Goal: Task Accomplishment & Management: Manage account settings

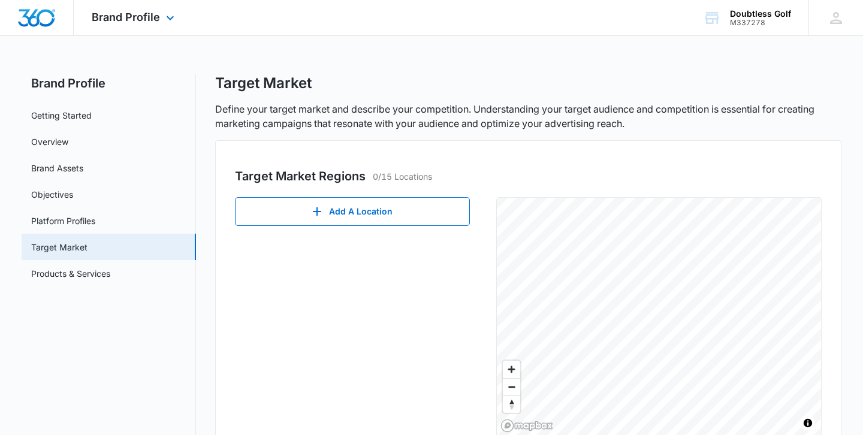
click at [38, 19] on img "Dashboard" at bounding box center [36, 18] width 38 height 18
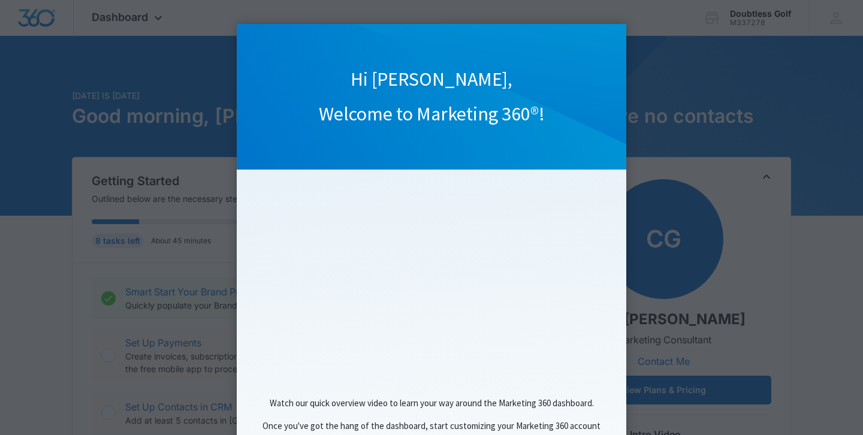
click at [185, 375] on appcues "Hi [PERSON_NAME], Welcome to Marketing 360®! Watch our quick overview video to …" at bounding box center [431, 217] width 863 height 435
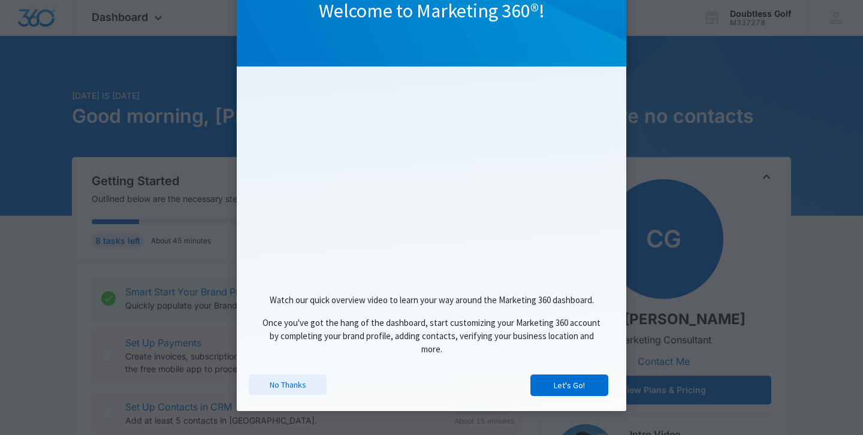
click at [281, 386] on link "No Thanks" at bounding box center [288, 385] width 78 height 20
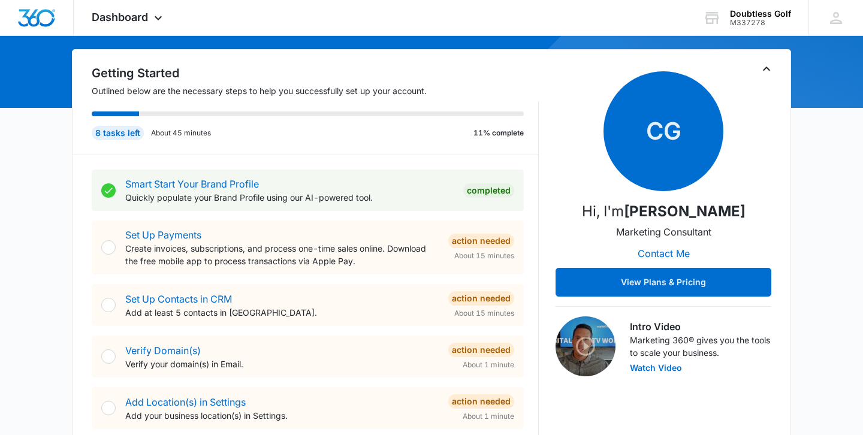
click at [108, 246] on div at bounding box center [108, 247] width 14 height 14
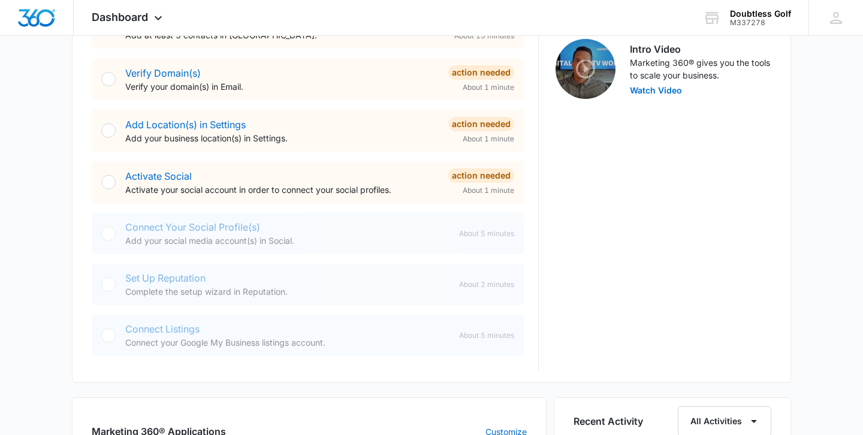
scroll to position [388, 0]
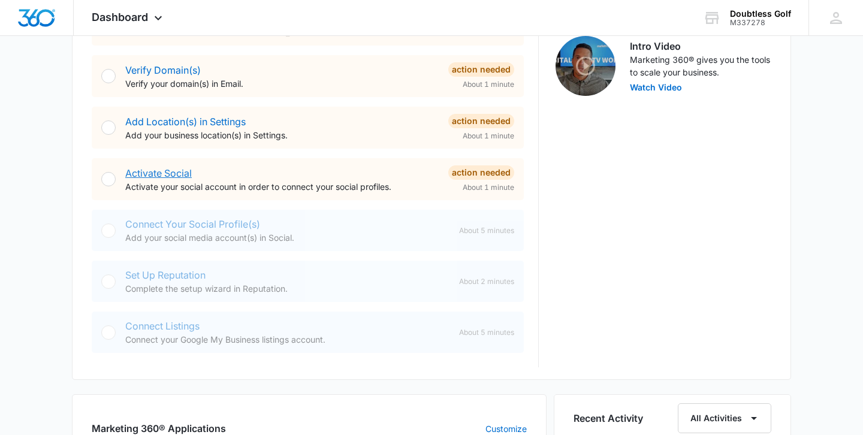
click at [181, 173] on link "Activate Social" at bounding box center [158, 173] width 67 height 12
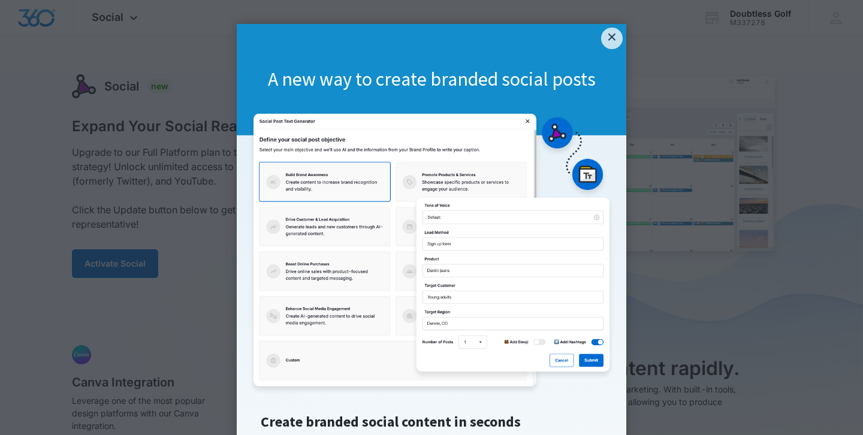
click at [616, 48] on div "A new way to create branded social posts" at bounding box center [431, 79] width 389 height 111
click at [612, 36] on link "×" at bounding box center [612, 39] width 22 height 22
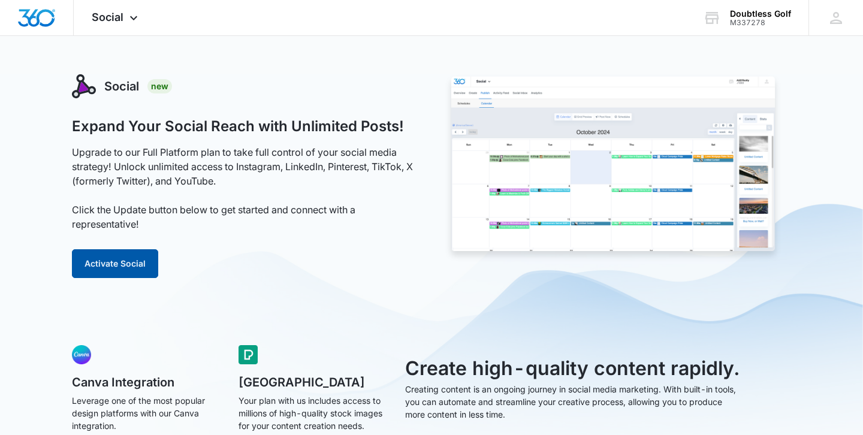
click at [114, 261] on button "Activate Social" at bounding box center [115, 263] width 86 height 29
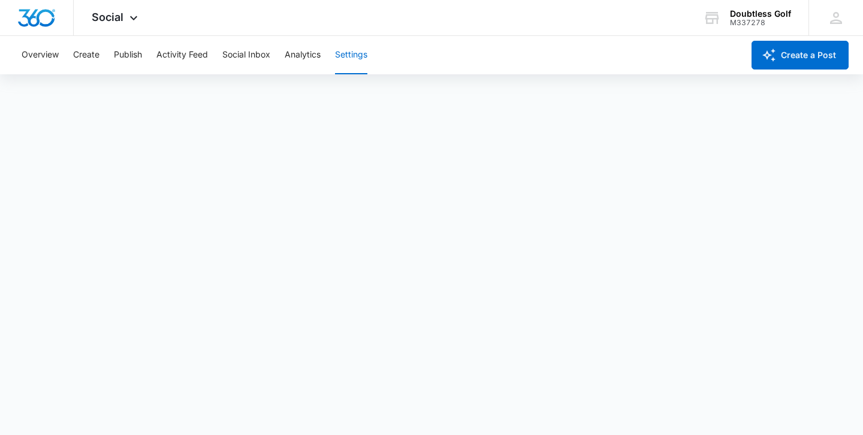
scroll to position [3, 0]
click at [246, 55] on button "Social Inbox" at bounding box center [246, 55] width 48 height 38
click at [182, 57] on button "Activity Feed" at bounding box center [182, 55] width 52 height 38
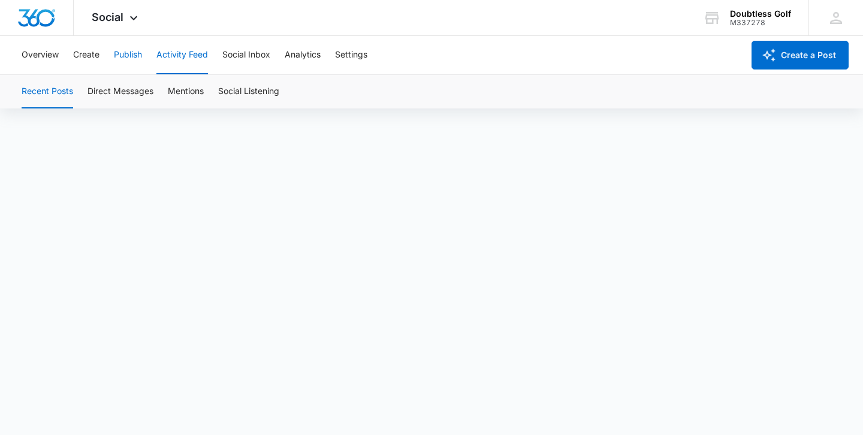
click at [134, 51] on button "Publish" at bounding box center [128, 55] width 28 height 38
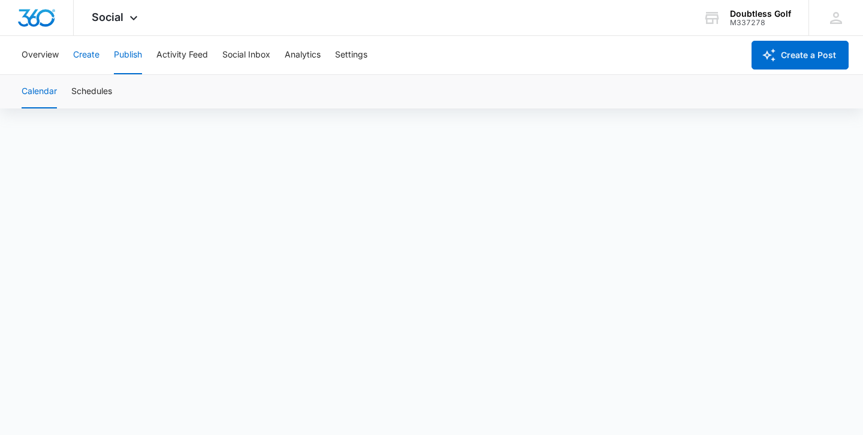
click at [84, 54] on button "Create" at bounding box center [86, 55] width 26 height 38
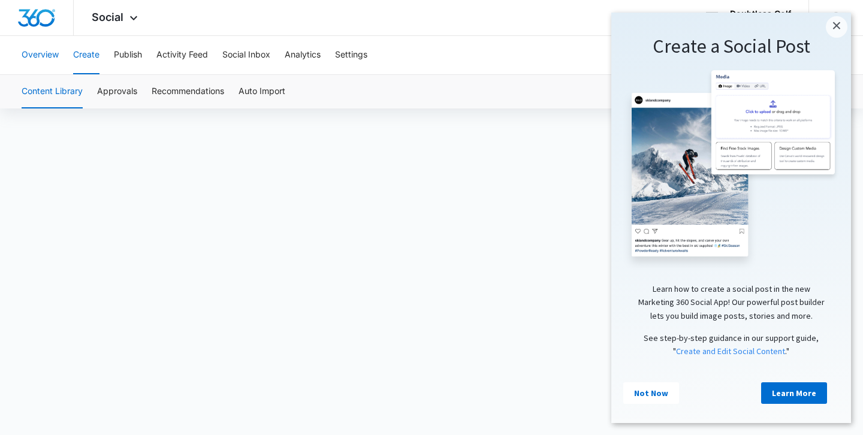
click at [49, 58] on button "Overview" at bounding box center [40, 55] width 37 height 38
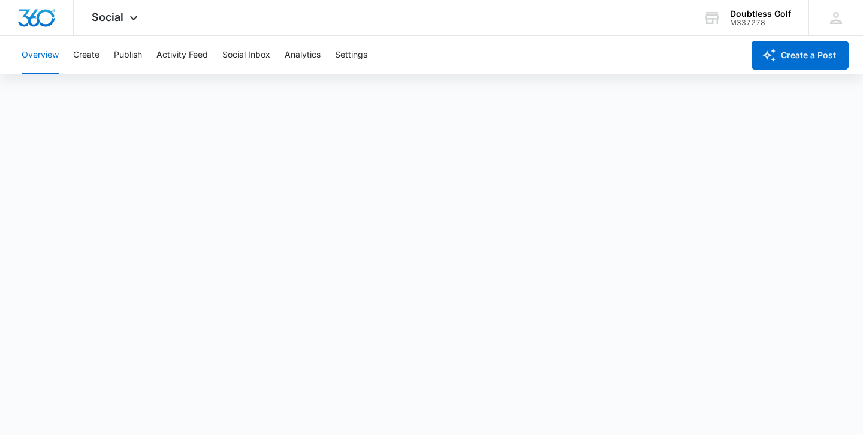
click at [50, 56] on button "Overview" at bounding box center [40, 55] width 37 height 38
click at [50, 17] on img "Dashboard" at bounding box center [36, 18] width 38 height 18
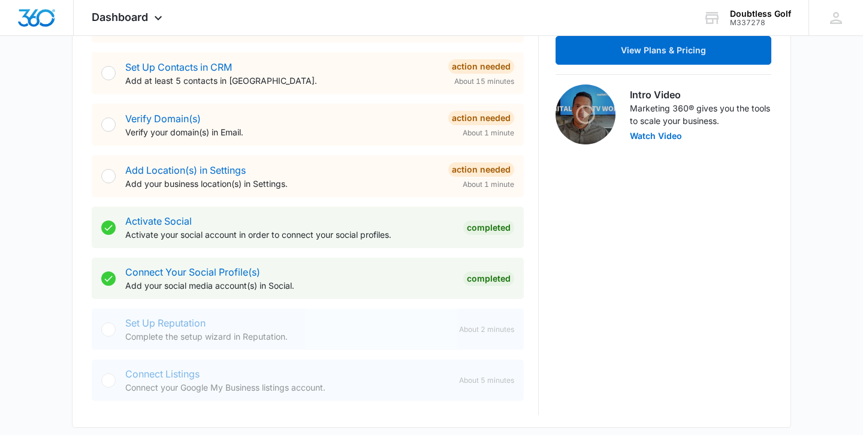
scroll to position [345, 0]
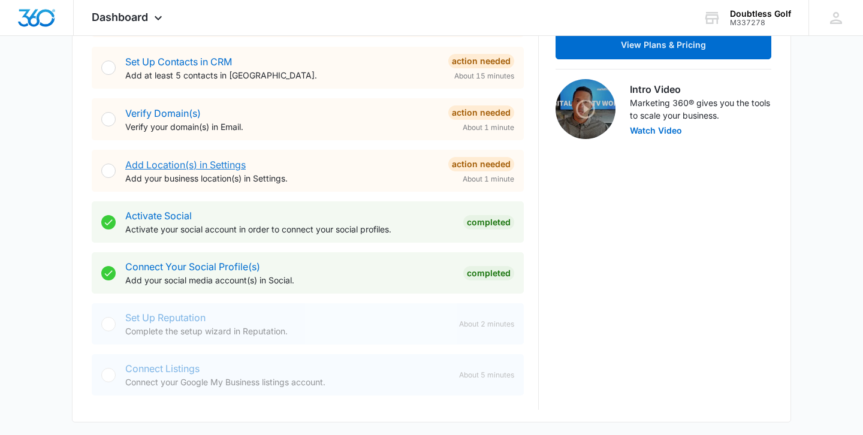
click at [228, 162] on link "Add Location(s) in Settings" at bounding box center [185, 165] width 120 height 12
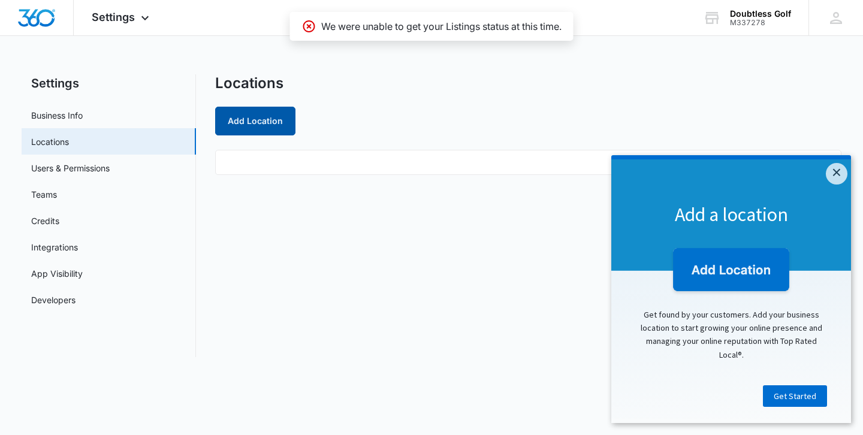
click at [243, 125] on button "Add Location" at bounding box center [255, 121] width 80 height 29
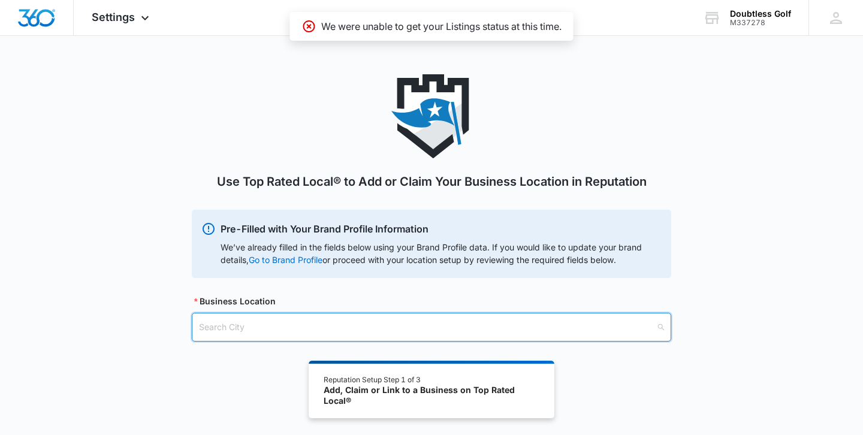
click at [399, 340] on input "search" at bounding box center [427, 327] width 457 height 28
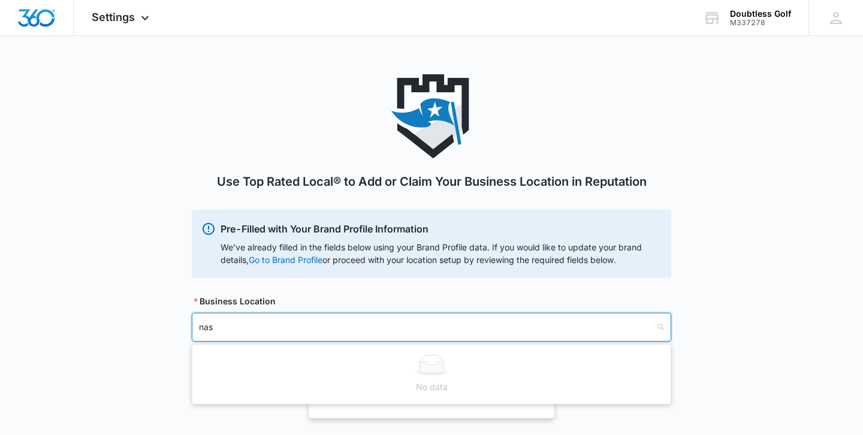
type input "[PERSON_NAME]"
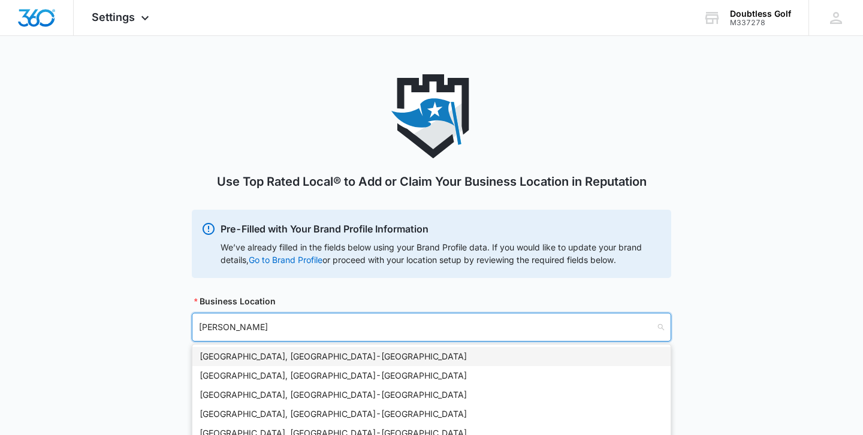
click at [341, 357] on div "[GEOGRAPHIC_DATA], [GEOGRAPHIC_DATA] - [GEOGRAPHIC_DATA]" at bounding box center [432, 356] width 464 height 13
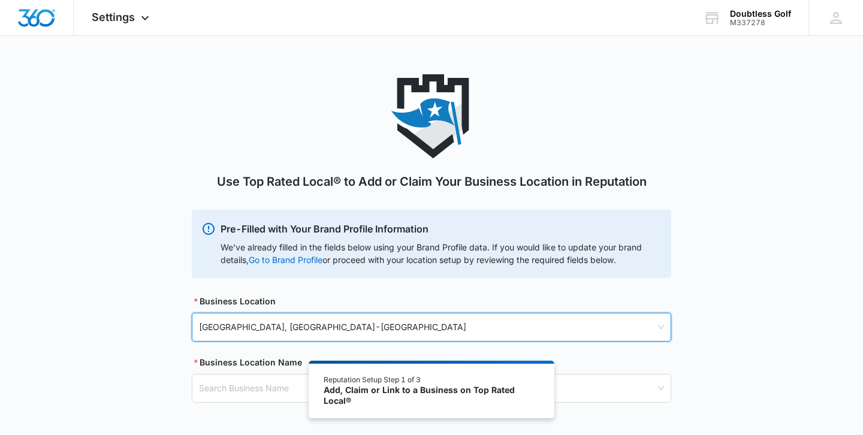
scroll to position [66, 0]
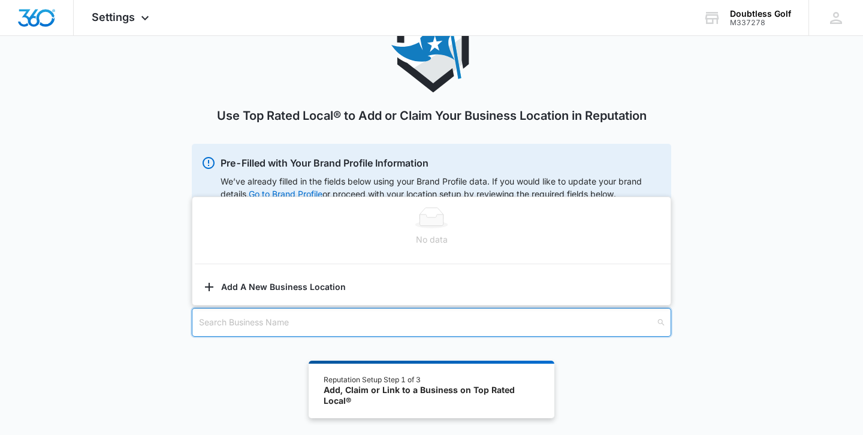
click at [448, 319] on input "search" at bounding box center [427, 323] width 457 height 28
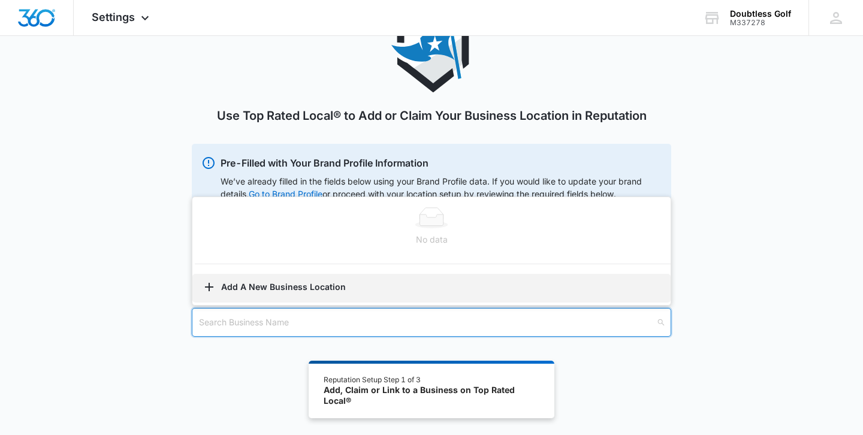
click at [354, 288] on button "Add A New Business Location" at bounding box center [431, 288] width 478 height 29
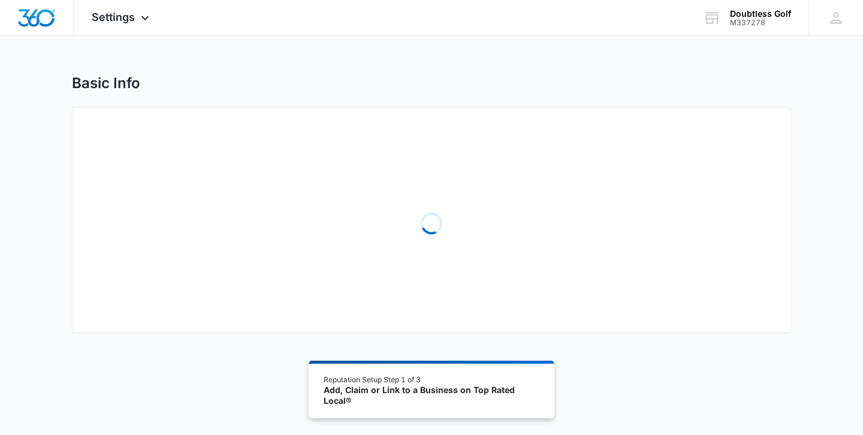
select select "[US_STATE]"
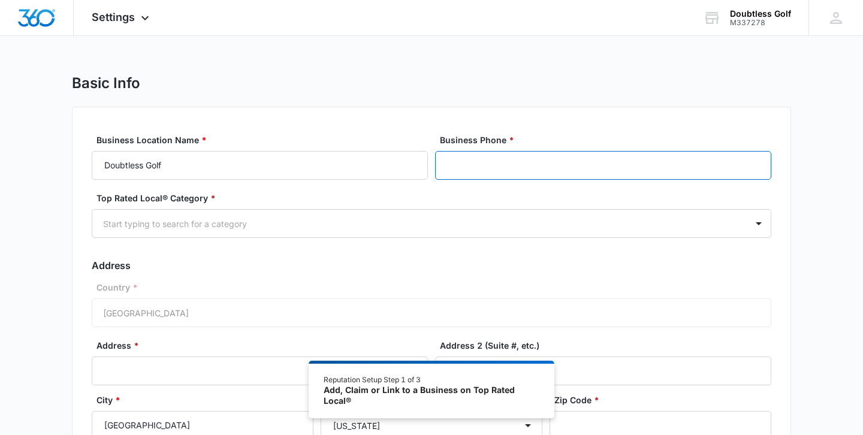
click at [563, 173] on input "Business Phone *" at bounding box center [603, 165] width 336 height 29
type input "[PHONE_NUMBER]"
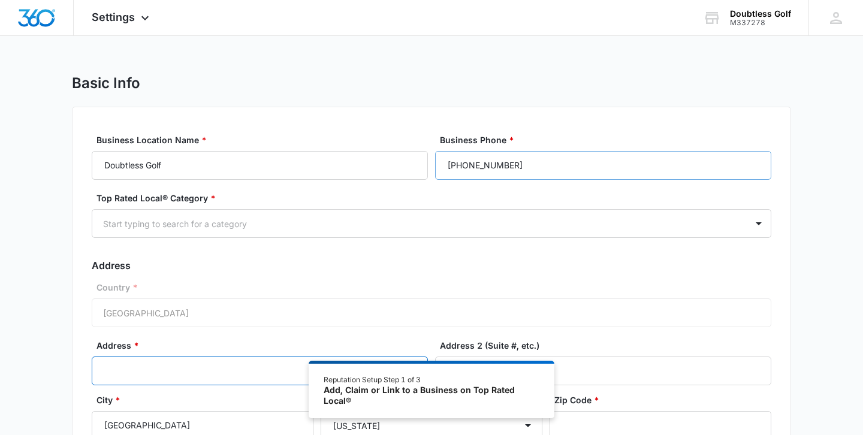
type input "[STREET_ADDRESS][PERSON_NAME]"
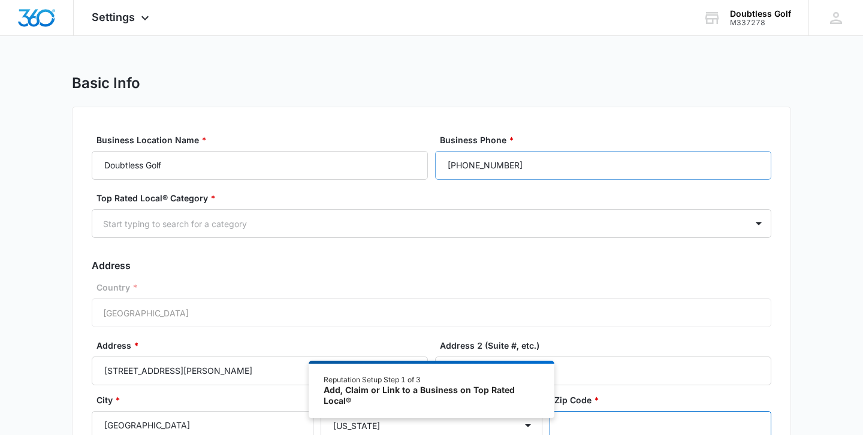
type input "37027"
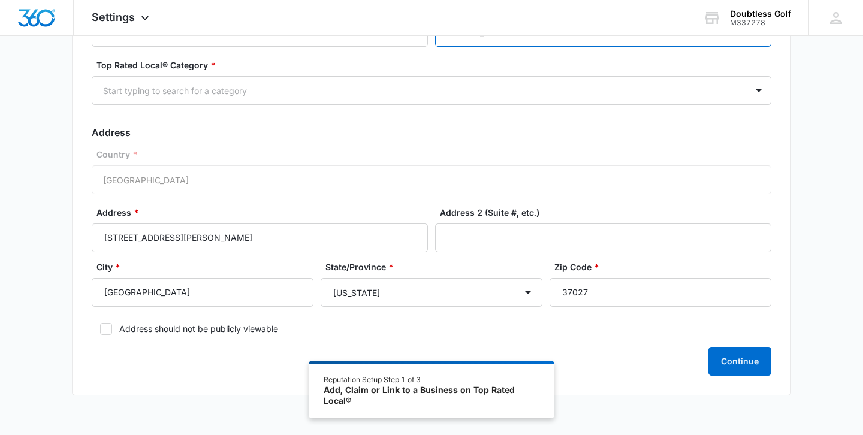
scroll to position [160, 0]
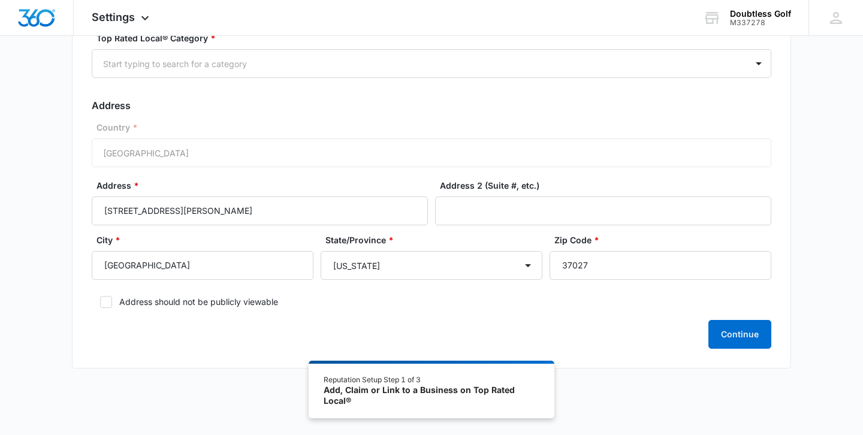
click at [155, 301] on label "Address should not be publicly viewable" at bounding box center [432, 301] width 680 height 13
click at [100, 301] on input "Address should not be publicly viewable" at bounding box center [96, 302] width 8 height 8
click at [154, 301] on label "Address should not be publicly viewable" at bounding box center [432, 301] width 680 height 13
click at [100, 301] on input "Address should not be publicly viewable" at bounding box center [96, 302] width 8 height 8
click at [209, 300] on label "Address should not be publicly viewable" at bounding box center [432, 301] width 680 height 13
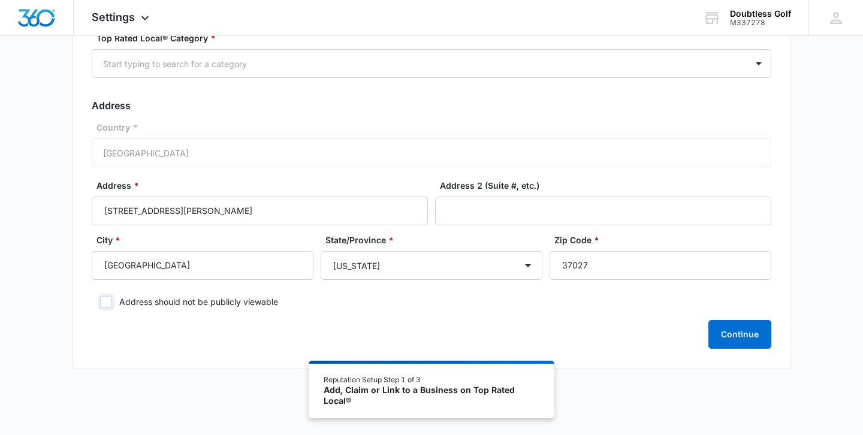
click at [100, 300] on input "Address should not be publicly viewable" at bounding box center [96, 302] width 8 height 8
checkbox input "true"
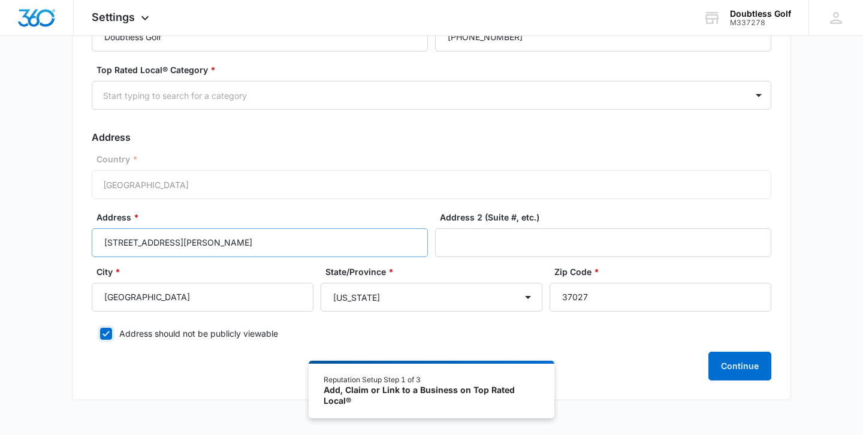
scroll to position [170, 0]
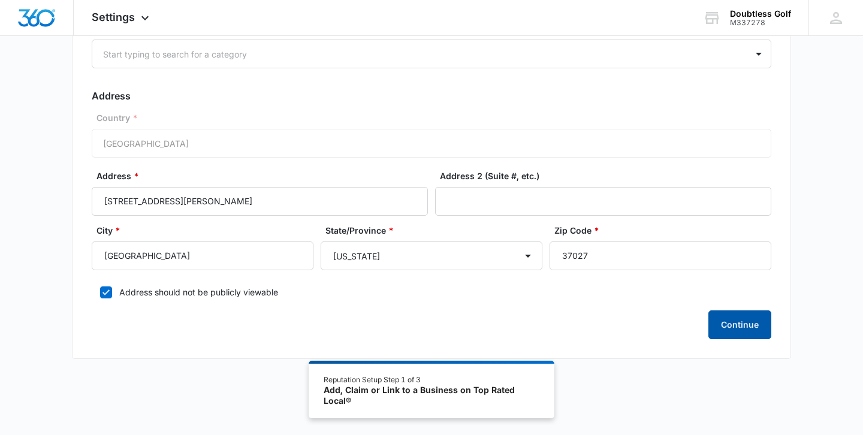
click at [734, 330] on button "Continue" at bounding box center [739, 324] width 63 height 29
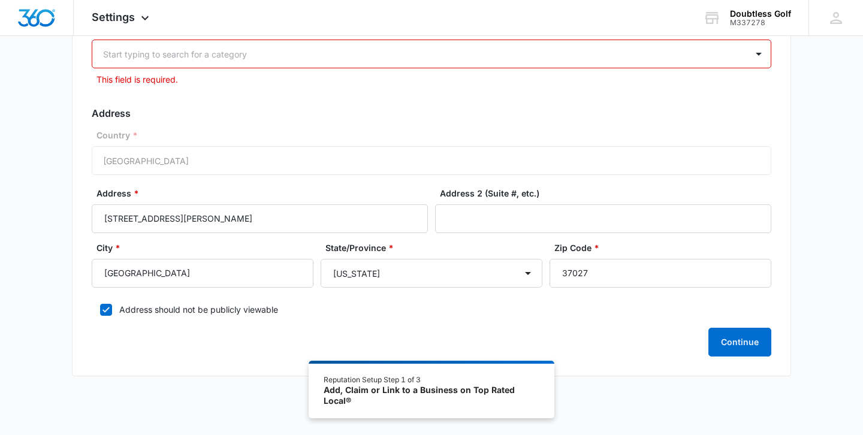
click at [283, 41] on div "Start typing to search for a category" at bounding box center [419, 54] width 654 height 27
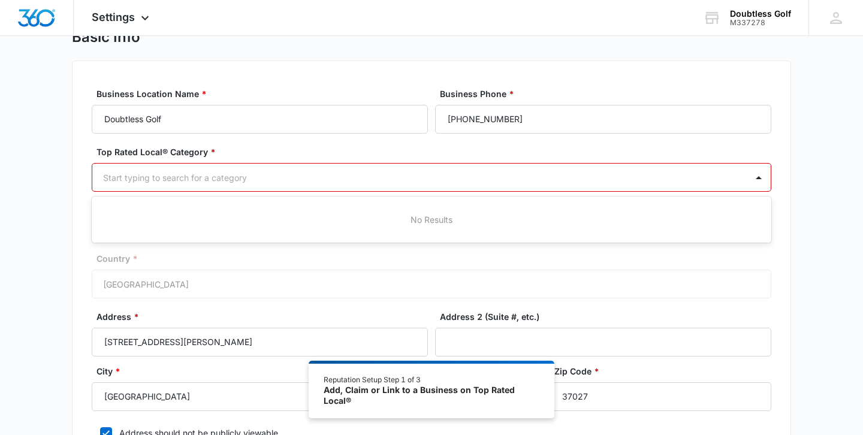
scroll to position [47, 0]
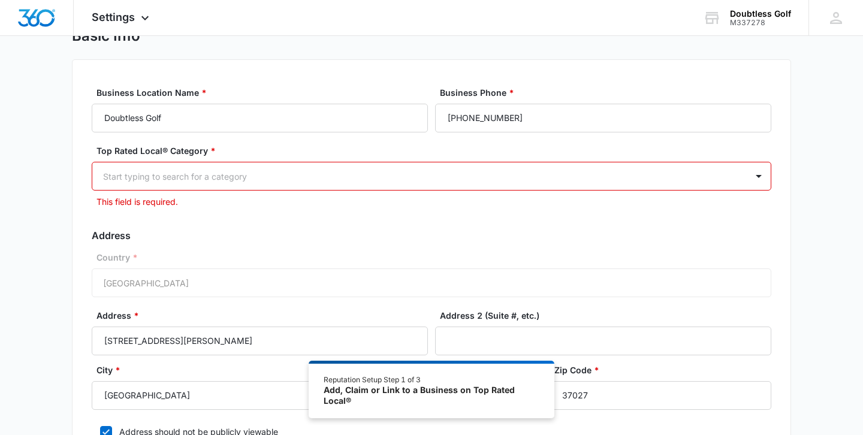
click at [213, 177] on div at bounding box center [417, 176] width 628 height 15
click at [150, 152] on label "Top Rated Local® Category *" at bounding box center [436, 150] width 680 height 13
click at [474, 178] on div at bounding box center [417, 176] width 628 height 15
click at [460, 210] on div "No Results" at bounding box center [432, 218] width 680 height 22
click at [449, 218] on div "No Results" at bounding box center [432, 218] width 680 height 22
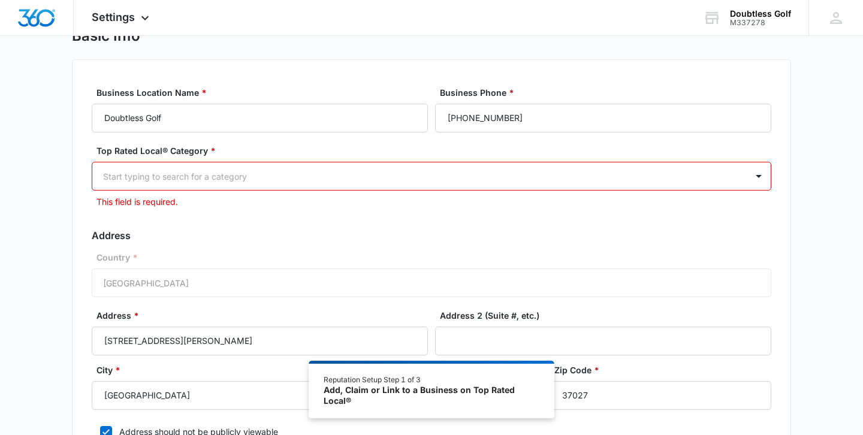
click at [448, 161] on div "Top Rated Local® Category * Start typing to search for a category This field is…" at bounding box center [432, 176] width 680 height 64
click at [445, 171] on div at bounding box center [417, 176] width 628 height 15
click at [407, 221] on div "No Results" at bounding box center [432, 218] width 680 height 22
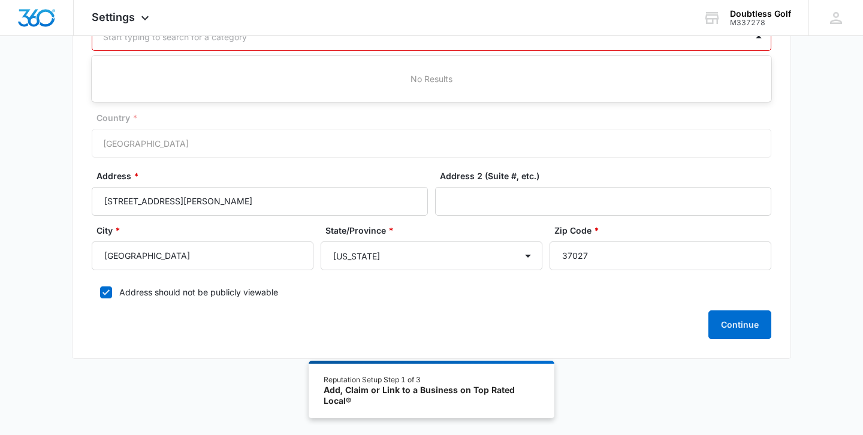
scroll to position [0, 0]
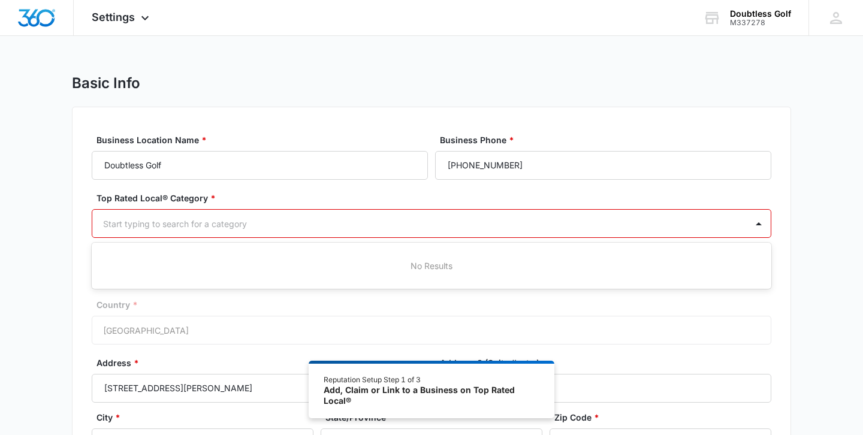
click at [427, 265] on div "No Results" at bounding box center [432, 266] width 680 height 22
click at [594, 313] on div "Country * [GEOGRAPHIC_DATA]" at bounding box center [432, 321] width 680 height 46
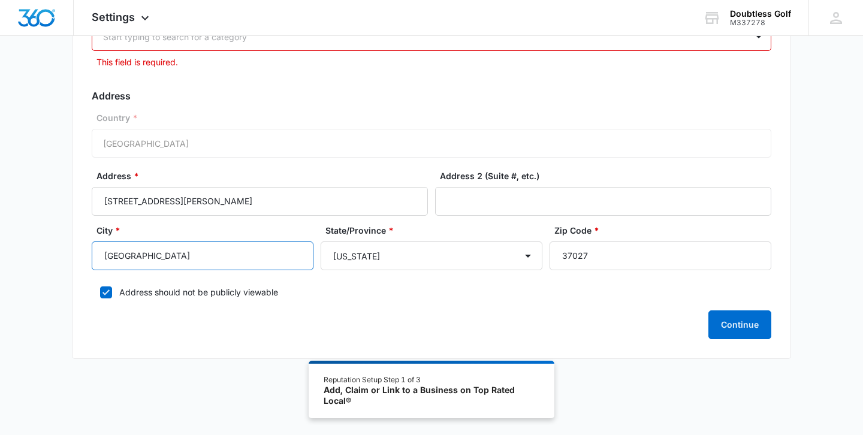
click at [114, 263] on input "[GEOGRAPHIC_DATA]" at bounding box center [203, 255] width 222 height 29
type input "Brentwood"
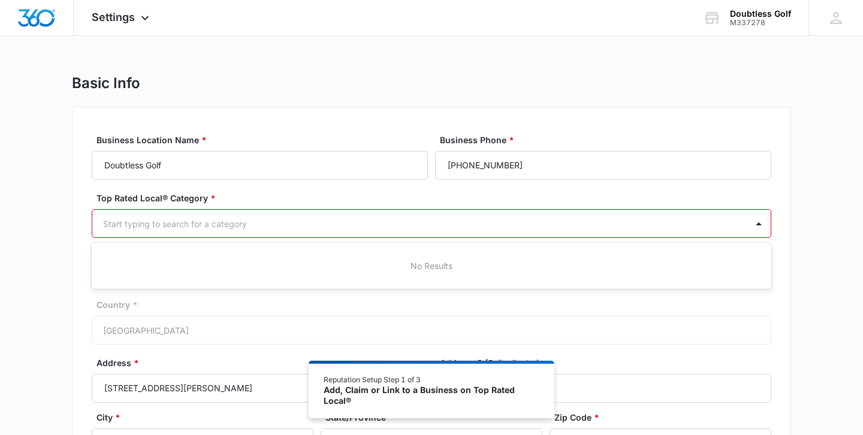
click at [481, 224] on div at bounding box center [417, 223] width 628 height 15
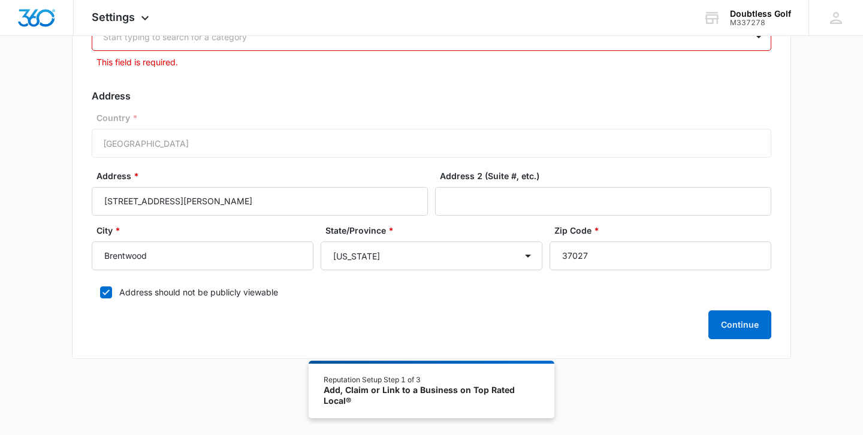
scroll to position [184, 0]
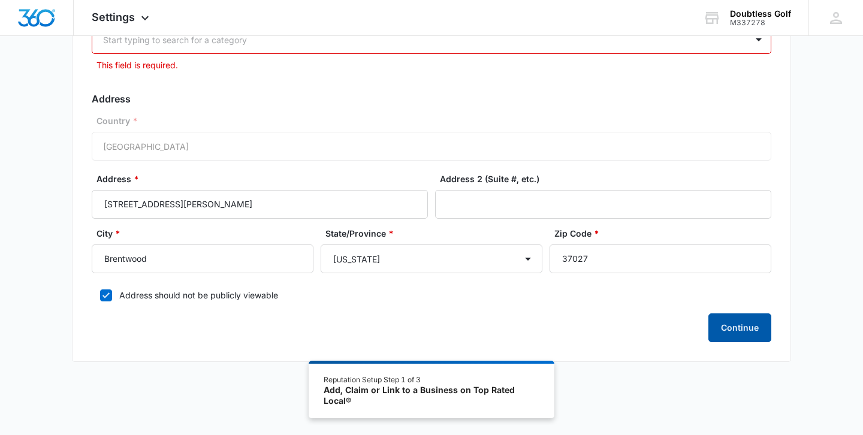
click at [735, 337] on button "Continue" at bounding box center [739, 327] width 63 height 29
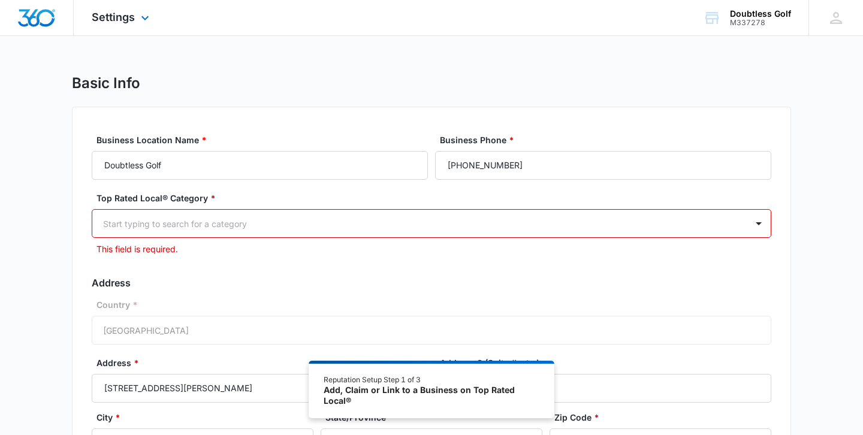
click at [51, 20] on img "Dashboard" at bounding box center [36, 18] width 38 height 18
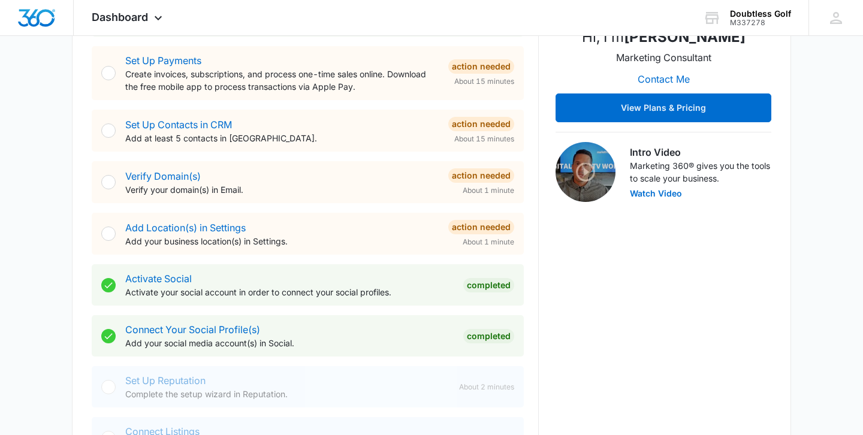
scroll to position [279, 0]
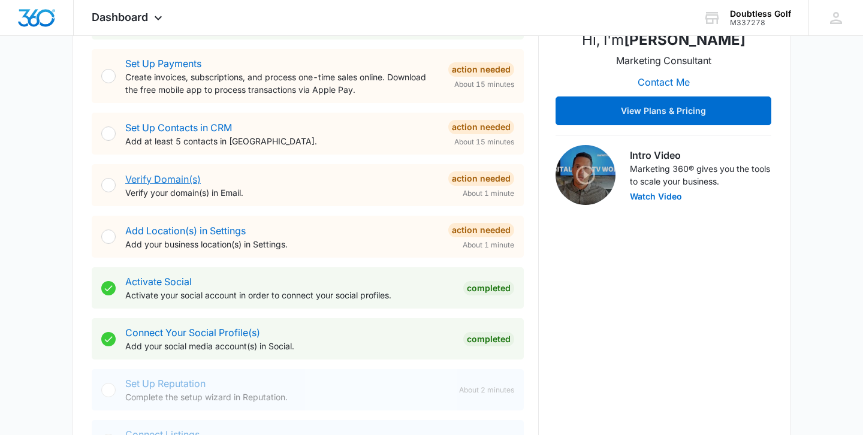
click at [166, 177] on link "Verify Domain(s)" at bounding box center [163, 179] width 76 height 12
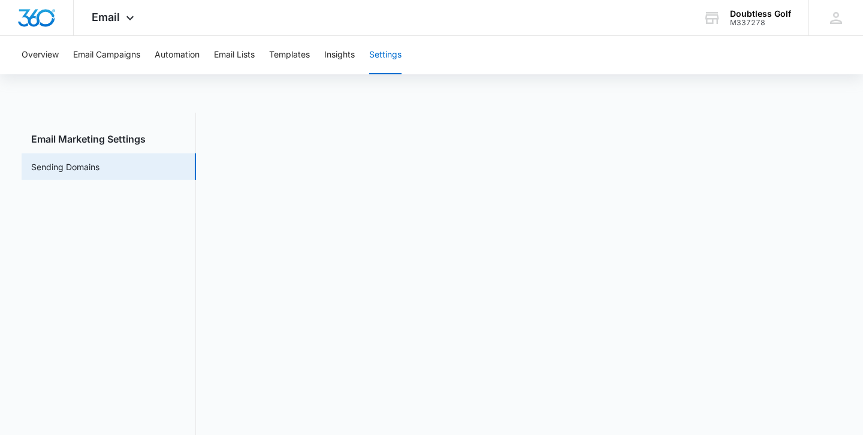
scroll to position [26, 0]
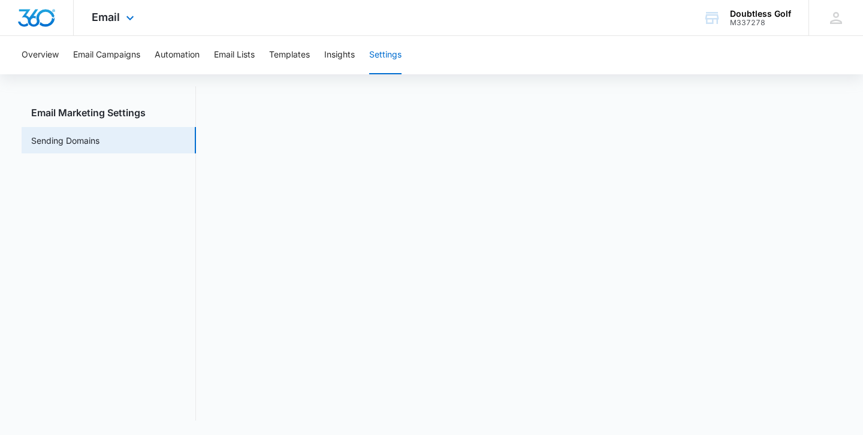
click at [35, 10] on img "Dashboard" at bounding box center [36, 18] width 38 height 18
